Goal: Check status: Verify the current state of an ongoing process or item

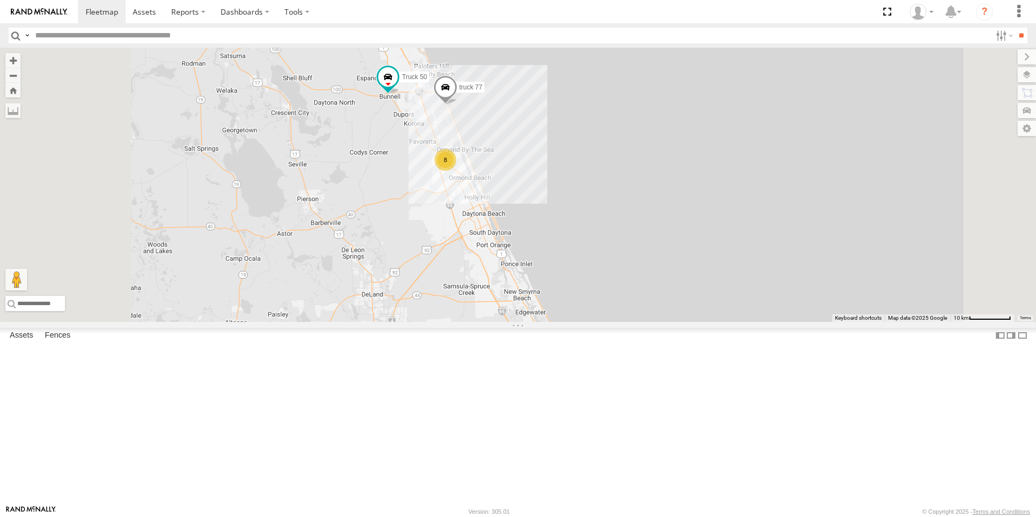
drag, startPoint x: 721, startPoint y: 211, endPoint x: 751, endPoint y: 396, distance: 187.6
click at [751, 322] on div "truck 77 TRUCK 75 Truck 50 TRUCK 58 8" at bounding box center [518, 185] width 1036 height 274
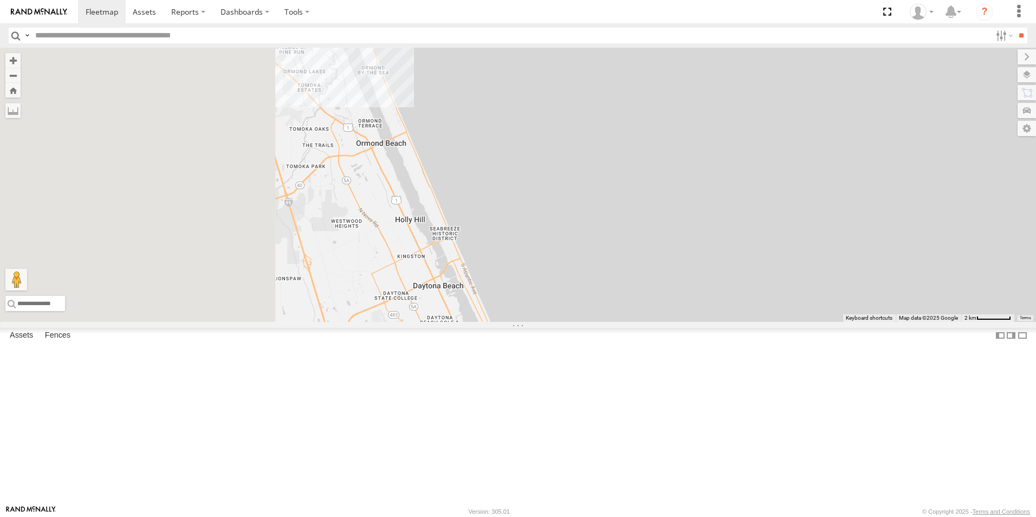
drag, startPoint x: 532, startPoint y: 223, endPoint x: 968, endPoint y: 380, distance: 463.5
click at [997, 322] on div "truck 77 TRUCK 75 Truck 50 TRUCK 58" at bounding box center [518, 185] width 1036 height 274
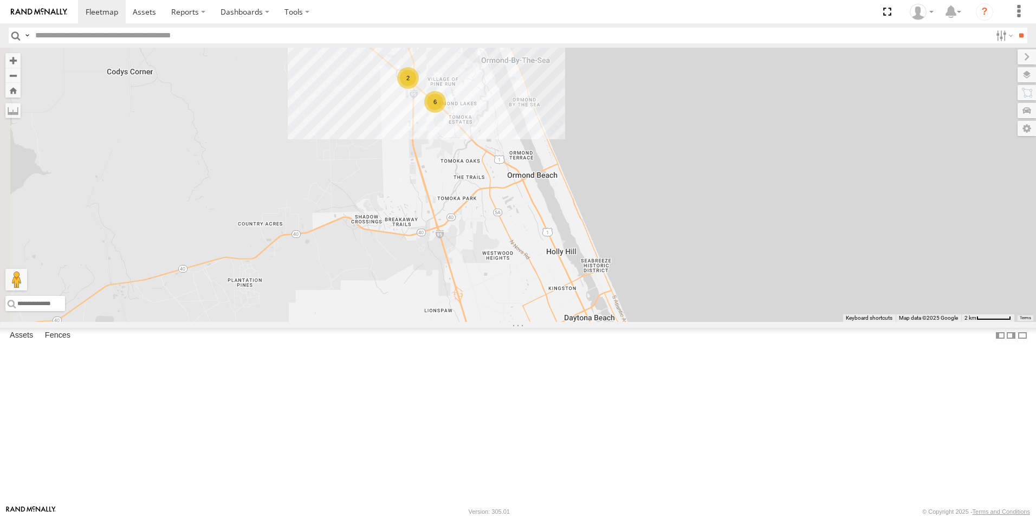
click at [0, 0] on div "truck 1" at bounding box center [0, 0] width 0 height 0
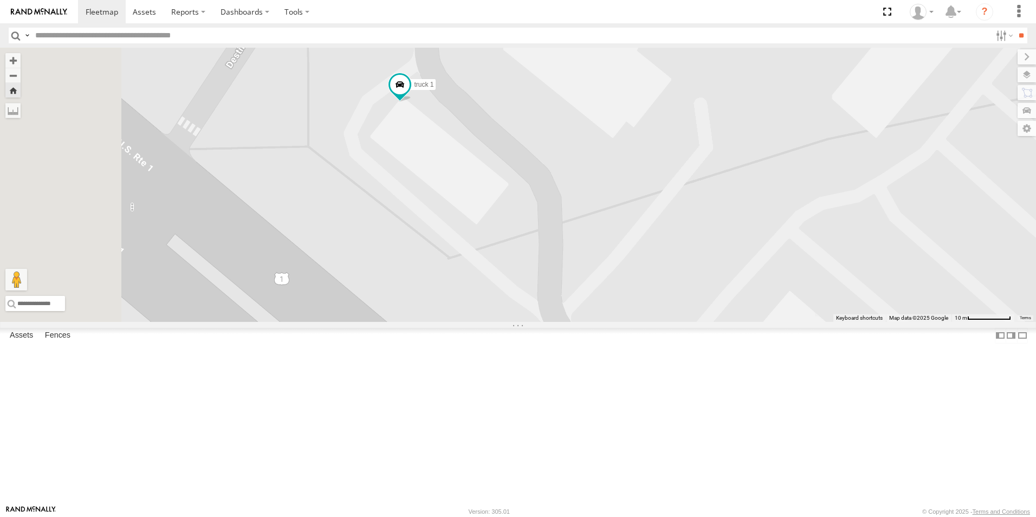
drag, startPoint x: 493, startPoint y: 369, endPoint x: 704, endPoint y: 157, distance: 299.5
click at [704, 157] on div "truck 1" at bounding box center [518, 185] width 1036 height 274
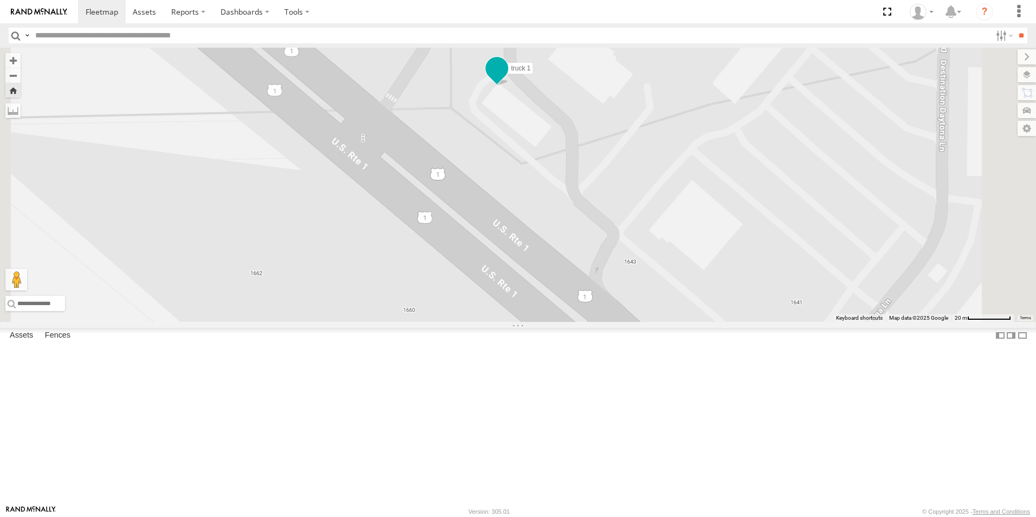
click at [506, 78] on span at bounding box center [496, 67] width 19 height 19
click at [818, 290] on div "truck 1 truck 1 All Assets Destination [GEOGRAPHIC_DATA] 29.33955 , -81.13506 0…" at bounding box center [518, 185] width 1036 height 274
click at [506, 78] on span at bounding box center [496, 67] width 19 height 19
click at [511, 73] on label at bounding box center [500, 70] width 21 height 8
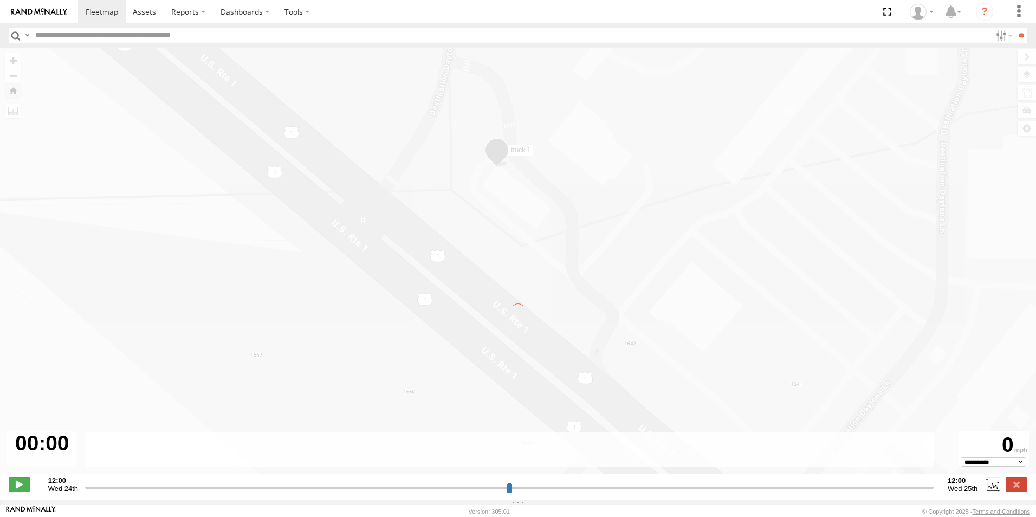
type input "**********"
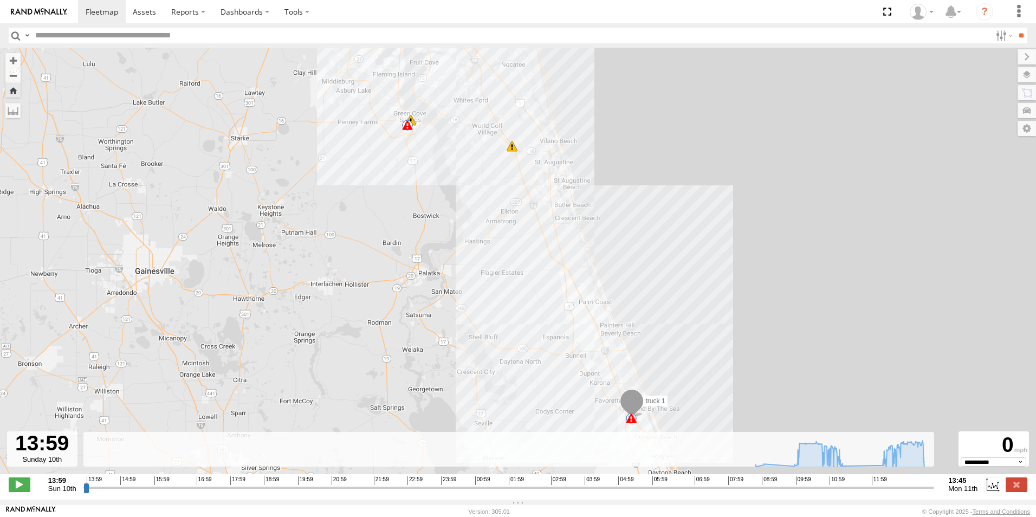
click at [409, 128] on span at bounding box center [407, 125] width 11 height 11
click at [425, 126] on div "truck 1 08:52 Mon 08:54 Mon 09:05 Mon 09:07 Mon 10:49 Mon 11:13 Mon 11:22 Mon 1…" at bounding box center [518, 267] width 1036 height 438
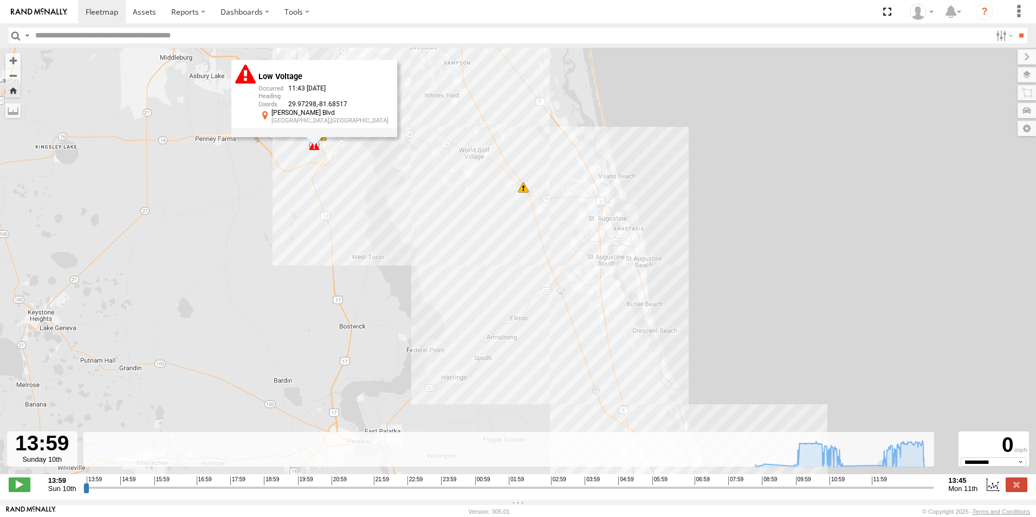
drag, startPoint x: 397, startPoint y: 175, endPoint x: 696, endPoint y: 387, distance: 366.4
click at [696, 387] on div "truck 1 08:52 Mon 08:54 Mon 09:05 Mon 09:07 Mon 10:49 Mon 11:13 Mon 11:22 Mon 1…" at bounding box center [518, 267] width 1036 height 438
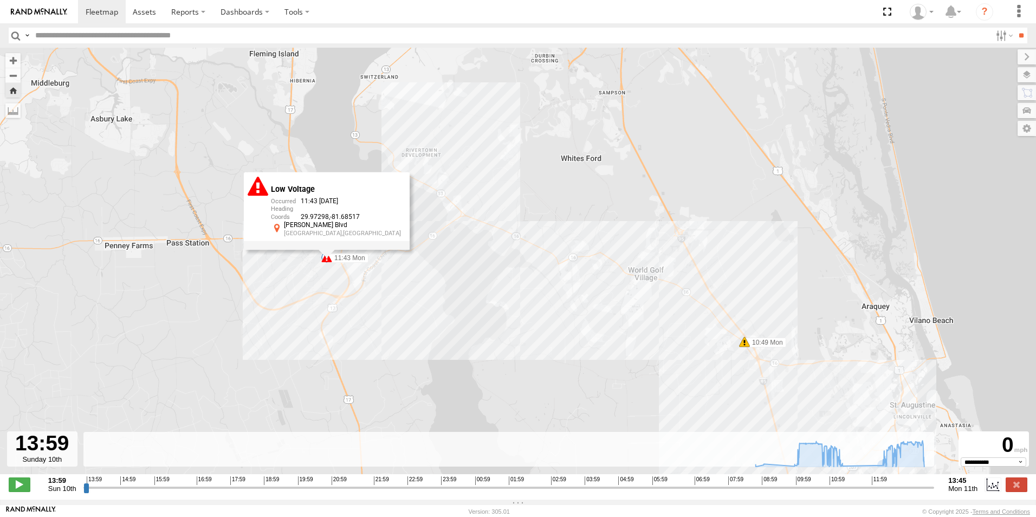
drag, startPoint x: 303, startPoint y: 136, endPoint x: 531, endPoint y: 350, distance: 311.9
click at [531, 350] on div "truck 1 08:52 Mon 08:54 Mon 09:05 Mon 09:07 Mon 10:49 Mon 11:13 Mon 11:22 Mon 1…" at bounding box center [518, 267] width 1036 height 438
click at [323, 133] on div "truck 1 08:52 Mon 08:54 Mon 09:05 Mon 09:07 Mon 10:49 Mon 11:13 Mon 11:22 Mon 1…" at bounding box center [518, 267] width 1036 height 438
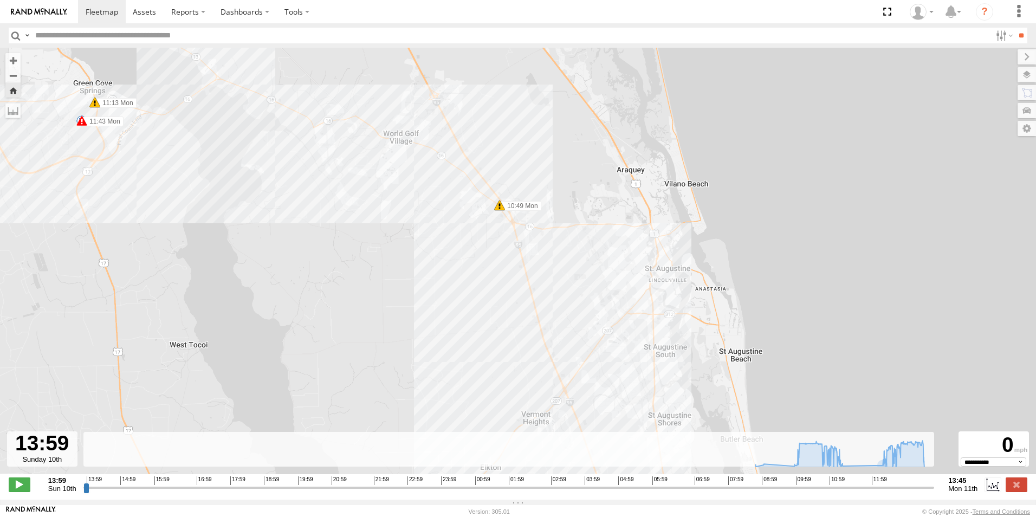
drag, startPoint x: 630, startPoint y: 371, endPoint x: 386, endPoint y: 233, distance: 280.8
click at [386, 233] on div "truck 1 08:52 Mon 08:54 Mon 09:05 Mon 09:07 Mon 10:49 Mon 11:13 Mon 11:22 Mon 1…" at bounding box center [518, 267] width 1036 height 438
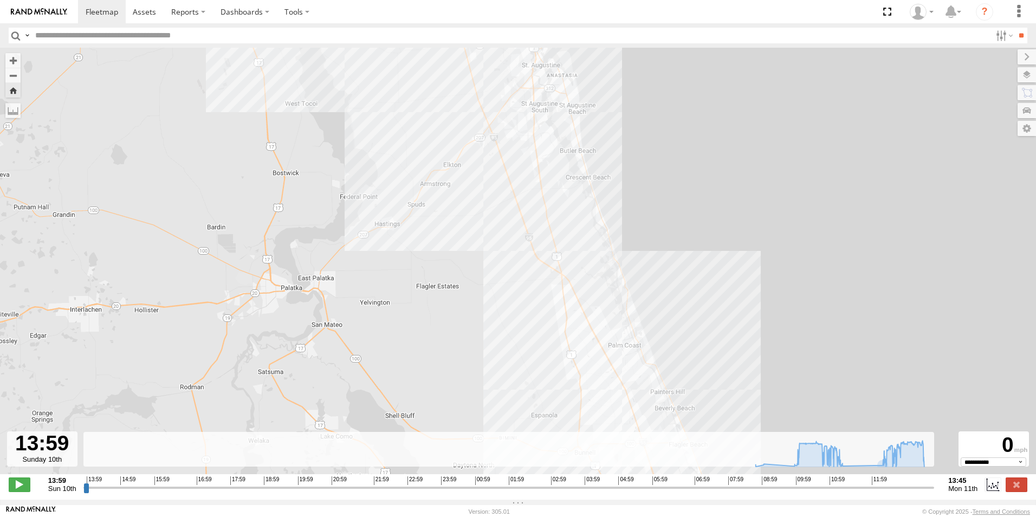
drag, startPoint x: 714, startPoint y: 392, endPoint x: 650, endPoint y: 153, distance: 247.3
click at [650, 153] on div "truck 1 08:52 Mon 08:54 Mon 09:05 Mon 09:07 Mon 10:49 Mon 11:13 Mon 11:22 Mon 1…" at bounding box center [518, 267] width 1036 height 438
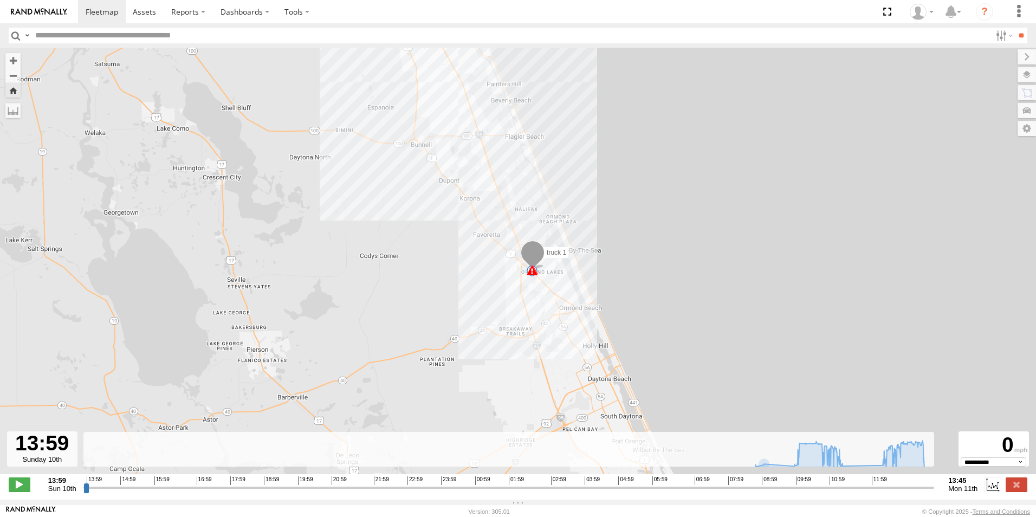
drag, startPoint x: 743, startPoint y: 400, endPoint x: 580, endPoint y: 90, distance: 350.4
click at [580, 90] on div "truck 1 08:52 Mon 08:54 Mon 09:05 Mon 09:07 Mon 10:49 Mon 11:13 Mon 11:22 Mon 1…" at bounding box center [518, 267] width 1036 height 438
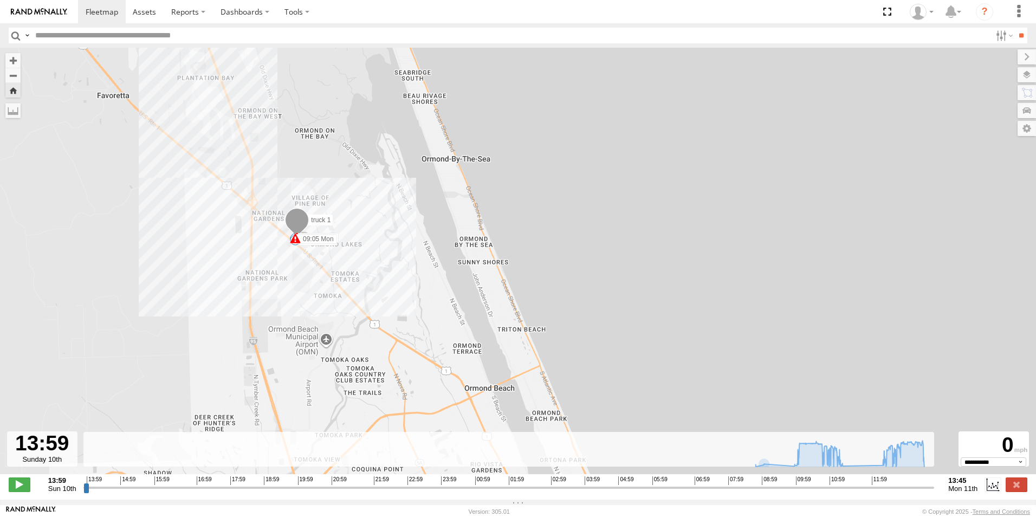
drag, startPoint x: 509, startPoint y: 245, endPoint x: 673, endPoint y: 377, distance: 210.4
click at [673, 377] on div "truck 1 08:52 Mon 08:54 Mon 09:05 Mon 09:07 Mon 10:49 Mon 11:13 Mon 11:22 Mon 1…" at bounding box center [518, 267] width 1036 height 438
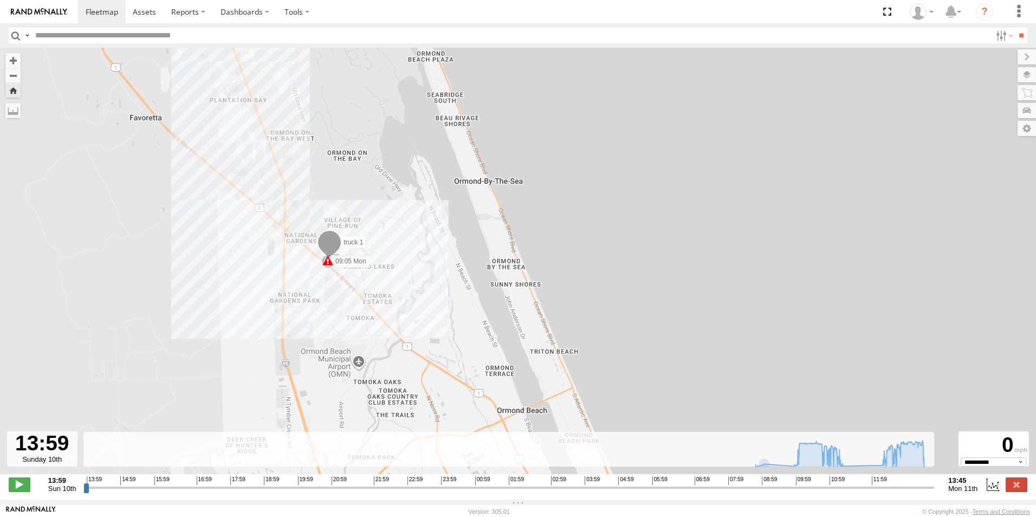
click at [333, 242] on span at bounding box center [329, 244] width 24 height 29
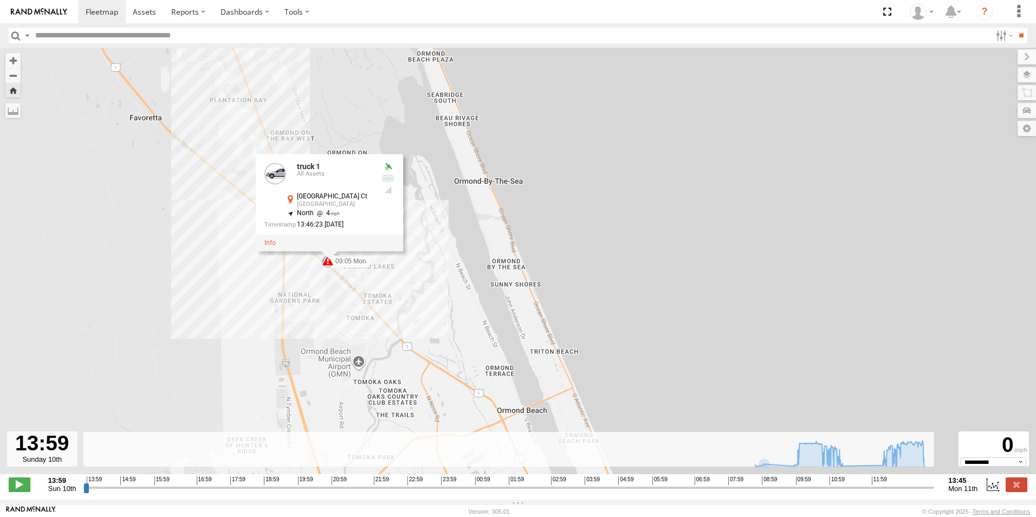
click at [648, 284] on div "truck 1 08:52 Mon 08:54 Mon 09:05 Mon 09:07 Mon 10:49 Mon 11:13 Mon 11:22 Mon 1…" at bounding box center [518, 267] width 1036 height 438
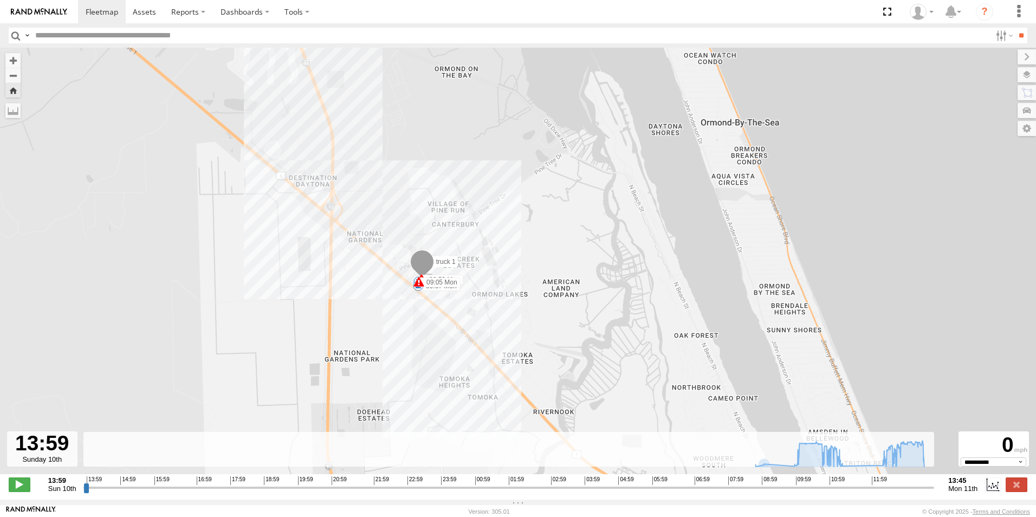
drag, startPoint x: 314, startPoint y: 239, endPoint x: 946, endPoint y: 340, distance: 640.1
click at [946, 340] on div "truck 1 08:52 Mon 08:54 Mon 09:05 Mon 09:07 Mon 10:49 Mon 11:13 Mon 11:22 Mon 1…" at bounding box center [518, 267] width 1036 height 438
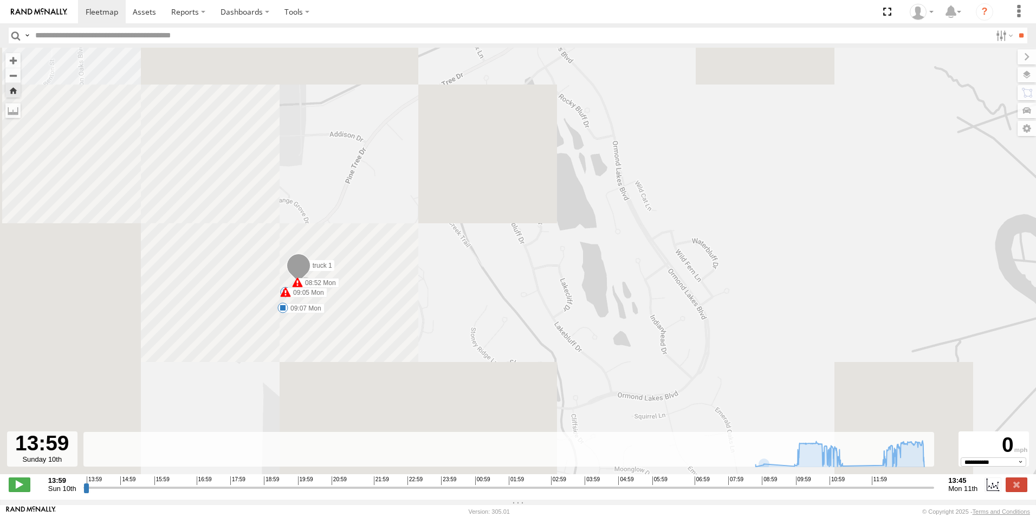
drag, startPoint x: 191, startPoint y: 203, endPoint x: 863, endPoint y: 380, distance: 695.3
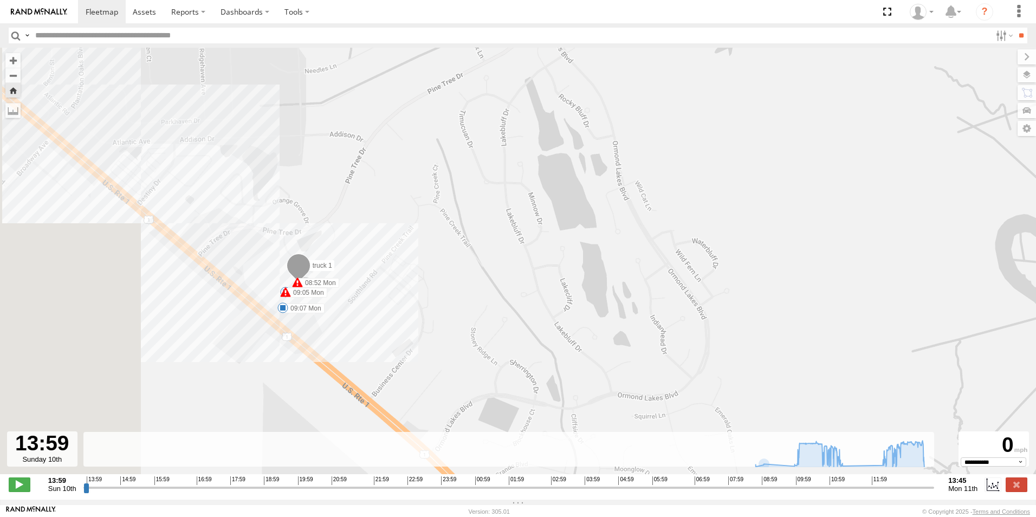
click at [863, 380] on div "truck 1 08:52 Mon 08:54 Mon 09:05 Mon 09:07 Mon 10:49 Mon 11:13 Mon 11:22 Mon 1…" at bounding box center [518, 267] width 1036 height 438
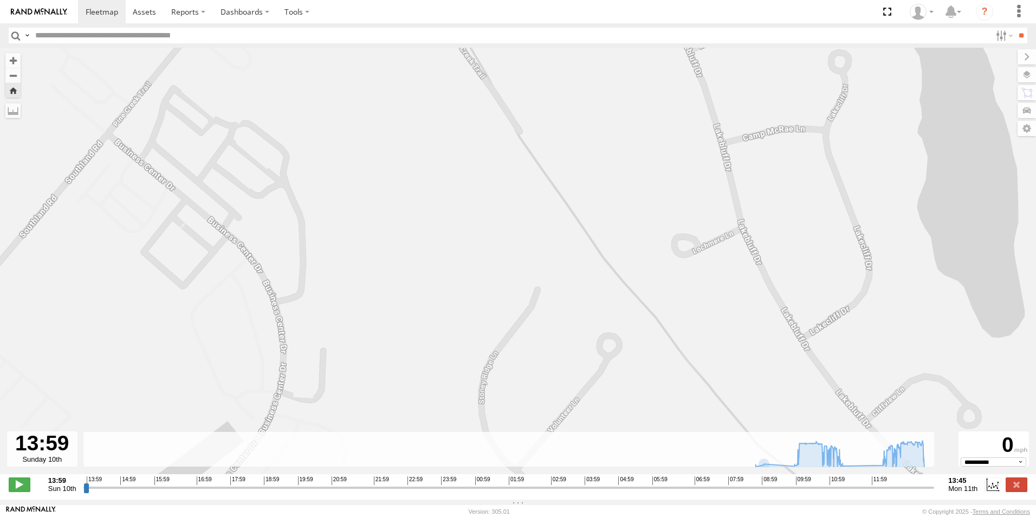
drag, startPoint x: 229, startPoint y: 223, endPoint x: 1016, endPoint y: 314, distance: 791.7
click at [1016, 314] on div "truck 1 08:52 Mon 08:54 Mon 09:05 Mon 09:07 Mon 10:49 Mon 11:13 Mon 11:22 Mon 1…" at bounding box center [518, 267] width 1036 height 438
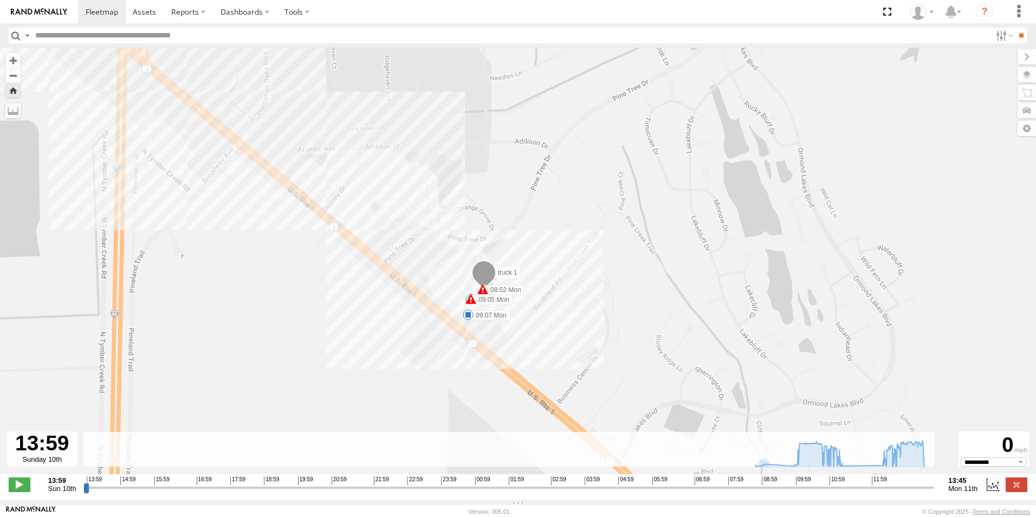
click at [483, 274] on span at bounding box center [484, 275] width 24 height 29
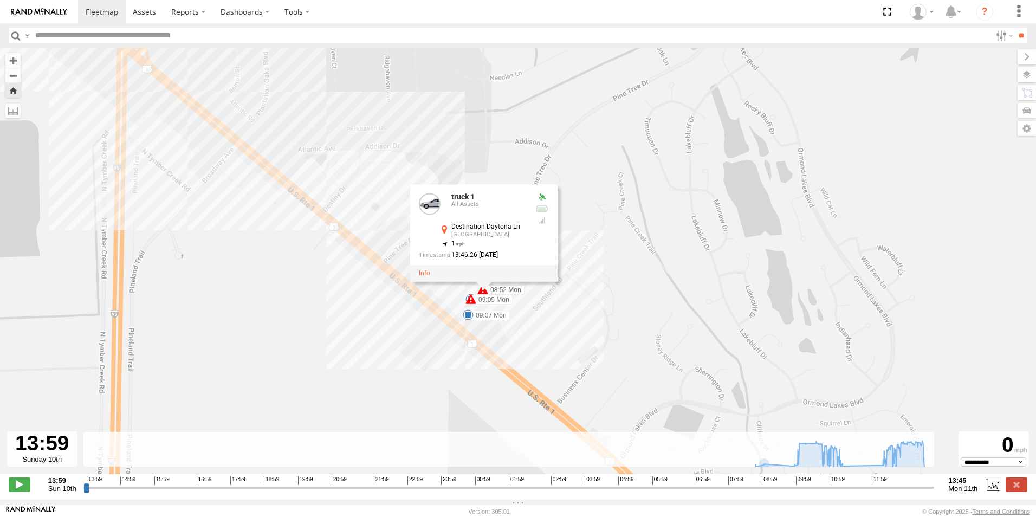
click at [601, 271] on div "truck 1 08:52 Mon 08:54 Mon 09:05 Mon 09:07 Mon 10:49 Mon 11:13 Mon 11:22 Mon 1…" at bounding box center [518, 267] width 1036 height 438
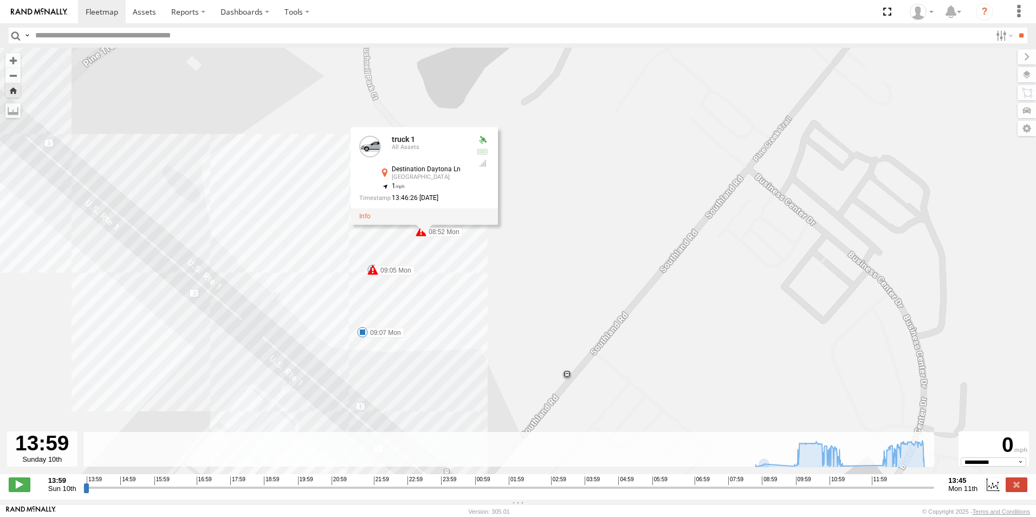
drag, startPoint x: 204, startPoint y: 317, endPoint x: 508, endPoint y: 258, distance: 310.2
click at [508, 258] on div "truck 1 08:52 Mon 08:54 Mon 09:05 Mon 09:07 Mon 10:49 Mon 11:13 Mon 11:22 Mon 1…" at bounding box center [518, 267] width 1036 height 438
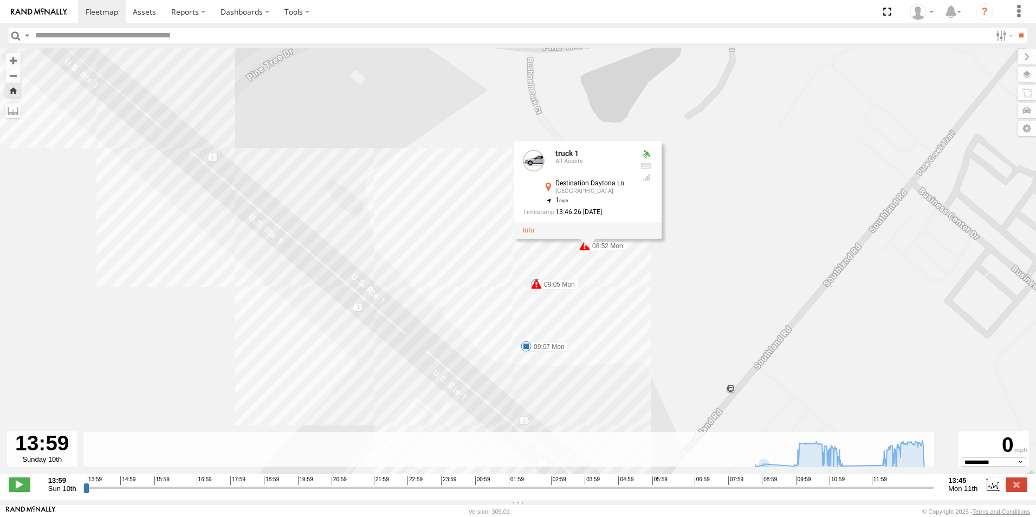
drag, startPoint x: 521, startPoint y: 271, endPoint x: 687, endPoint y: 285, distance: 167.4
click at [687, 285] on div "truck 1 08:52 Mon 08:54 Mon 09:05 Mon 09:07 Mon 10:49 Mon 11:13 Mon 11:22 Mon 1…" at bounding box center [518, 267] width 1036 height 438
click at [699, 274] on div "truck 1 08:52 Mon 08:54 Mon 09:05 Mon 09:07 Mon 10:49 Mon 11:13 Mon 11:22 Mon 1…" at bounding box center [518, 267] width 1036 height 438
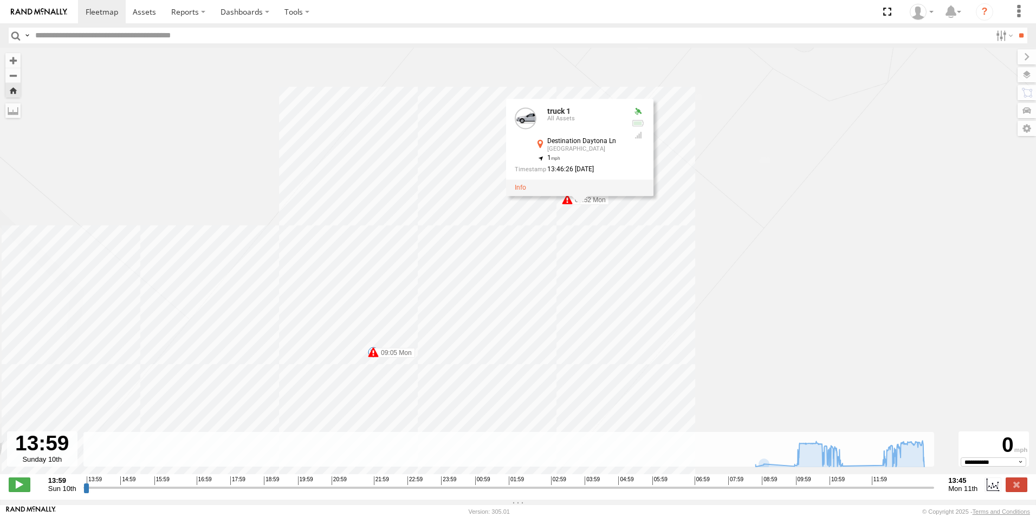
drag, startPoint x: 452, startPoint y: 138, endPoint x: 677, endPoint y: 280, distance: 265.8
click at [677, 280] on div "truck 1 08:52 Mon 08:54 Mon 09:05 Mon 09:07 Mon 10:49 Mon 11:13 Mon 11:22 Mon 1…" at bounding box center [518, 267] width 1036 height 438
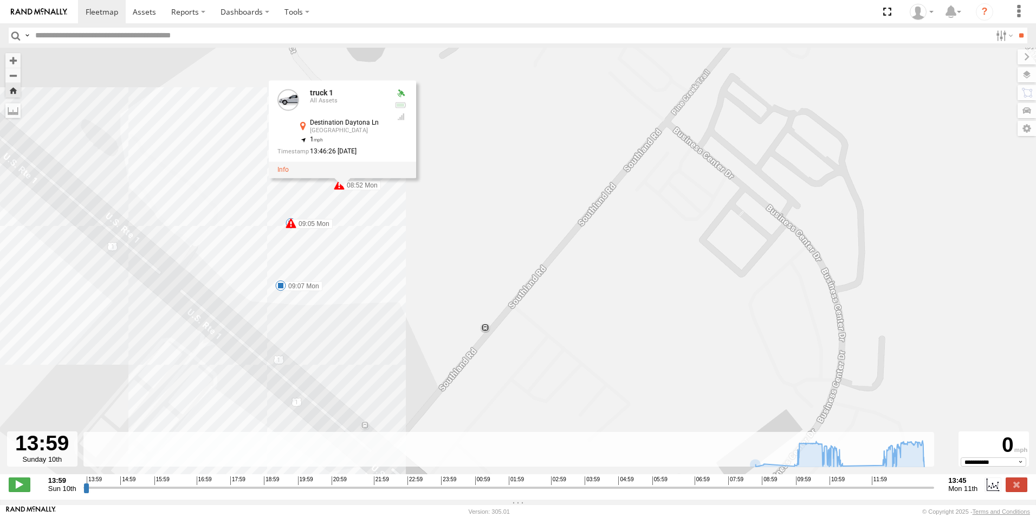
drag, startPoint x: 427, startPoint y: 315, endPoint x: 518, endPoint y: 157, distance: 182.9
click at [518, 157] on div "truck 1 08:52 Mon 08:54 Mon 09:05 Mon 09:07 Mon 10:49 Mon 11:13 Mon 11:22 Mon 1…" at bounding box center [518, 267] width 1036 height 438
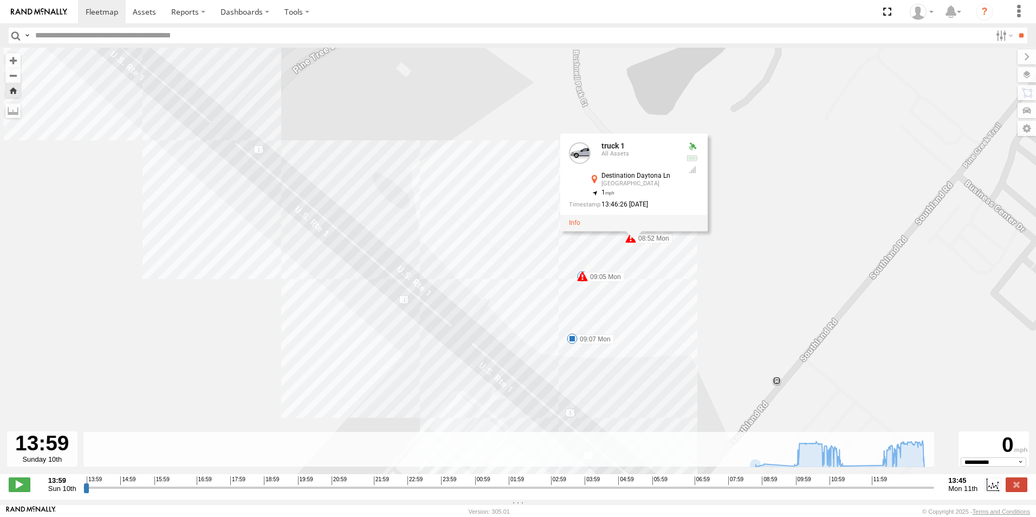
drag, startPoint x: 485, startPoint y: 200, endPoint x: 774, endPoint y: 259, distance: 294.6
click at [774, 259] on div "truck 1 08:52 Mon 08:54 Mon 09:05 Mon 09:07 Mon 10:49 Mon 11:13 Mon 11:22 Mon 1…" at bounding box center [518, 267] width 1036 height 438
